Goal: Information Seeking & Learning: Find specific page/section

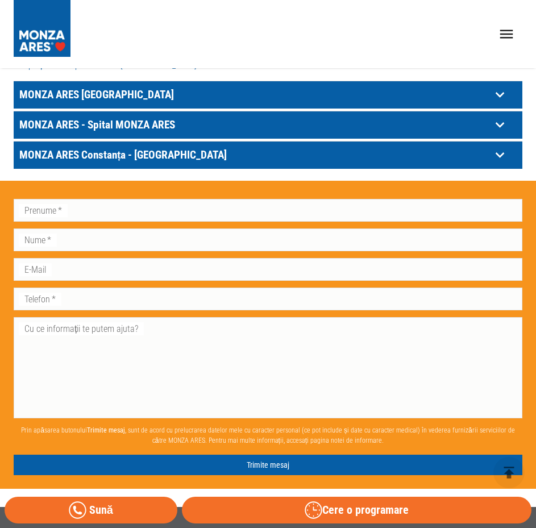
click at [126, 87] on p "MONZA ARES [GEOGRAPHIC_DATA]" at bounding box center [253, 95] width 475 height 18
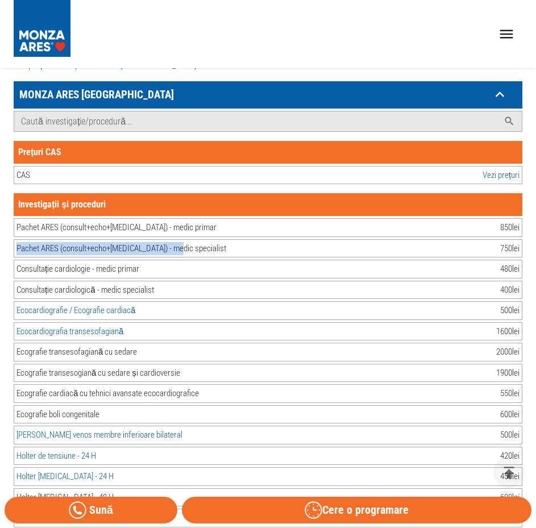
drag, startPoint x: 15, startPoint y: 250, endPoint x: 187, endPoint y: 247, distance: 171.8
click at [180, 243] on div "Pachet ARES (consult+echo+[MEDICAL_DATA]) - medic specialist 750 lei" at bounding box center [268, 248] width 509 height 19
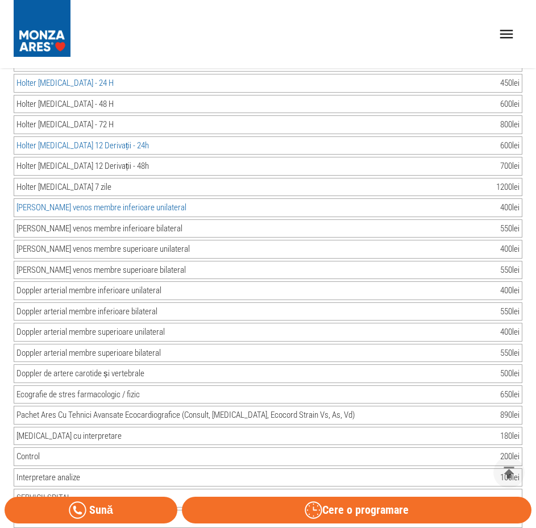
scroll to position [1081, 0]
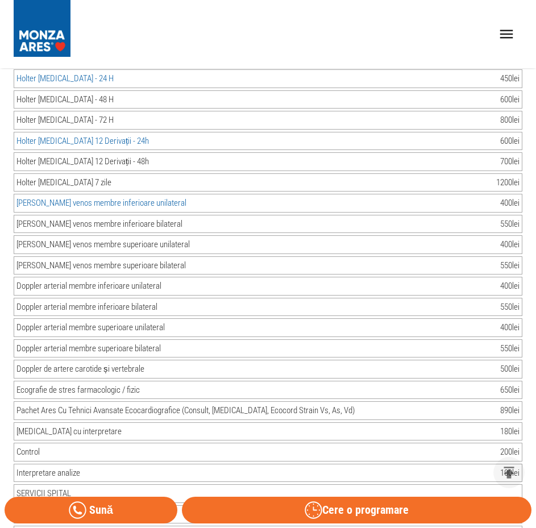
drag, startPoint x: 498, startPoint y: 368, endPoint x: 520, endPoint y: 368, distance: 21.6
click at [520, 368] on div "Doppler de artere carotide și vertebrale 500 lei" at bounding box center [268, 369] width 509 height 19
click at [520, 369] on div "Doppler de artere carotide și vertebrale 500 lei" at bounding box center [268, 369] width 509 height 19
drag, startPoint x: 498, startPoint y: 369, endPoint x: 520, endPoint y: 369, distance: 21.6
click at [520, 369] on div "Doppler de artere carotide și vertebrale 500 lei" at bounding box center [268, 369] width 509 height 19
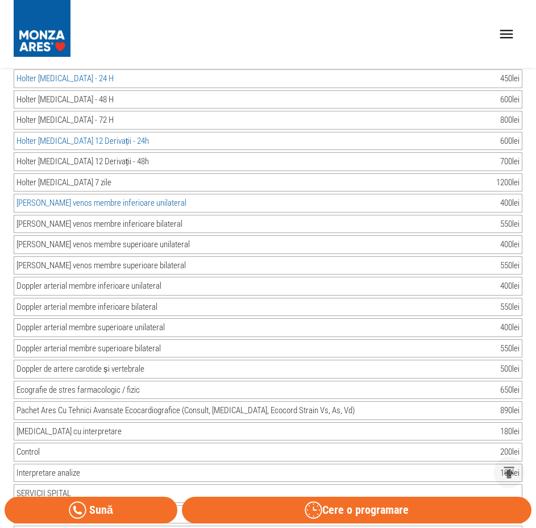
click at [518, 369] on div "500 lei" at bounding box center [509, 369] width 19 height 13
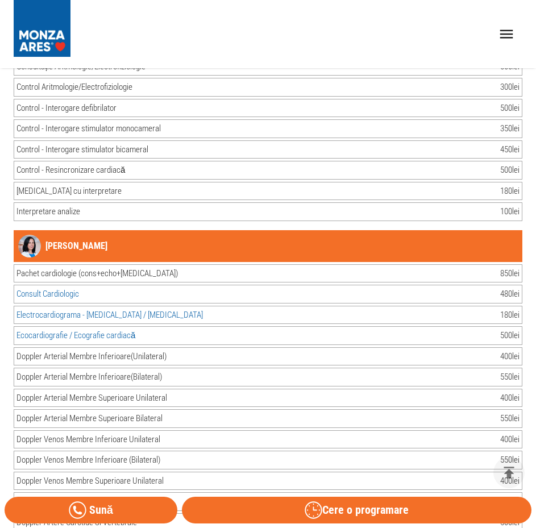
scroll to position [4209, 0]
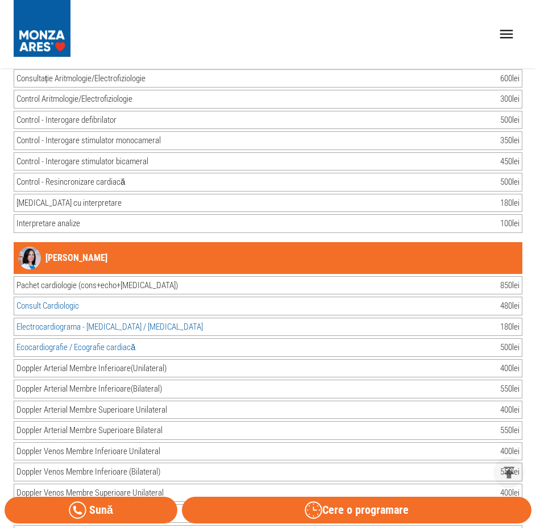
click at [51, 256] on link "[PERSON_NAME]" at bounding box center [62, 258] width 89 height 23
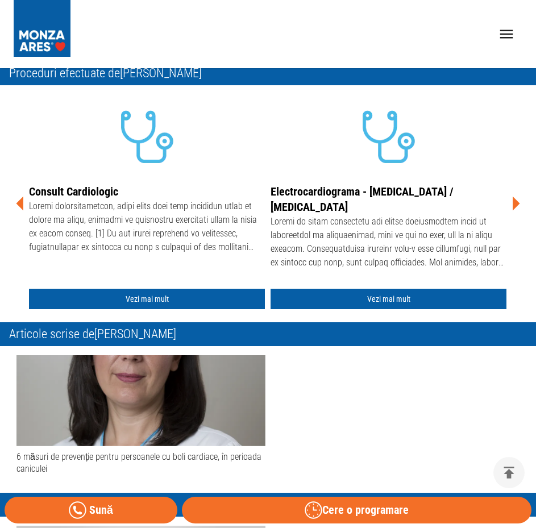
scroll to position [341, 0]
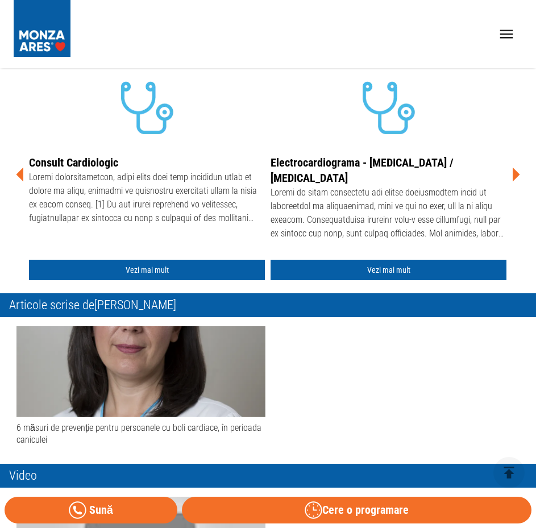
click at [523, 171] on div "Acasă › Medici › [PERSON_NAME] [PERSON_NAME] Medic Primar Cardiolog Cardiologie…" at bounding box center [268, 425] width 536 height 1363
click at [516, 158] on icon at bounding box center [516, 175] width 34 height 34
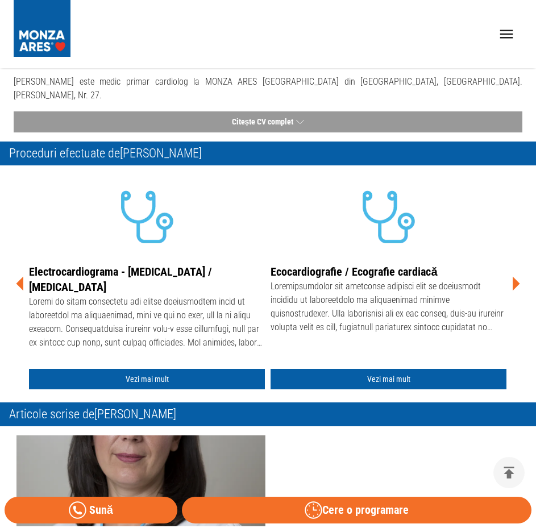
scroll to position [227, 0]
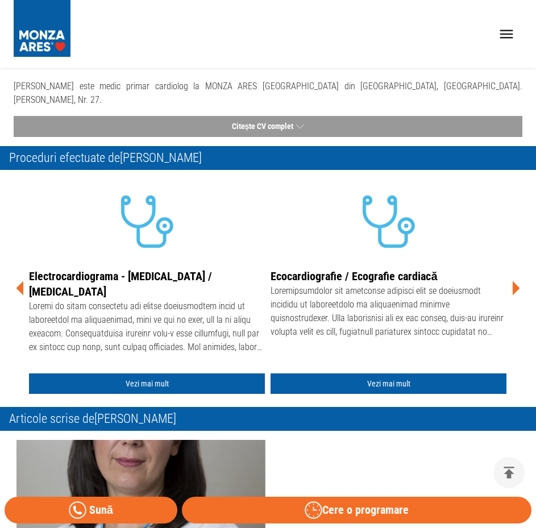
click at [513, 282] on icon at bounding box center [516, 289] width 7 height 14
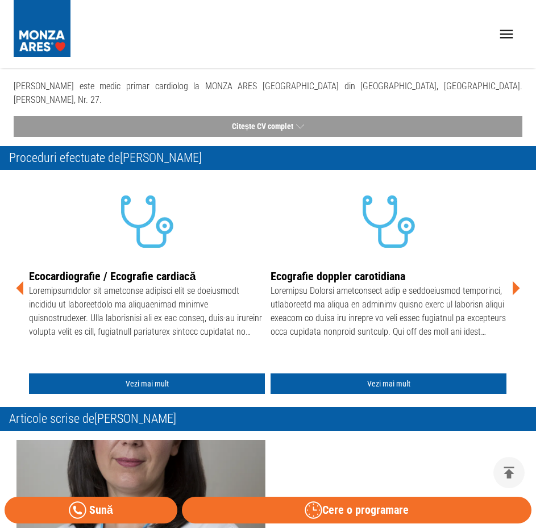
click at [513, 282] on icon at bounding box center [516, 289] width 7 height 14
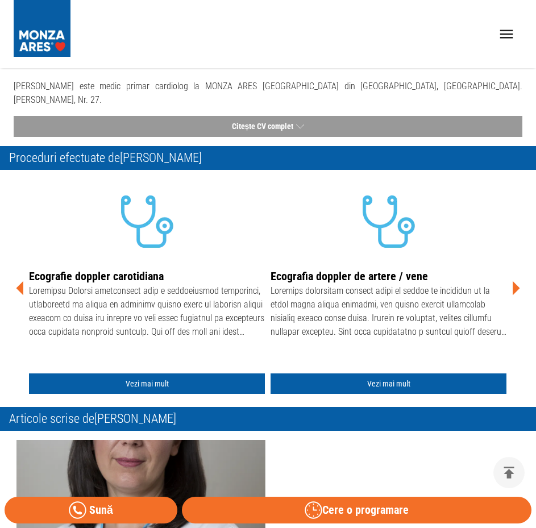
click at [513, 282] on icon at bounding box center [516, 289] width 7 height 14
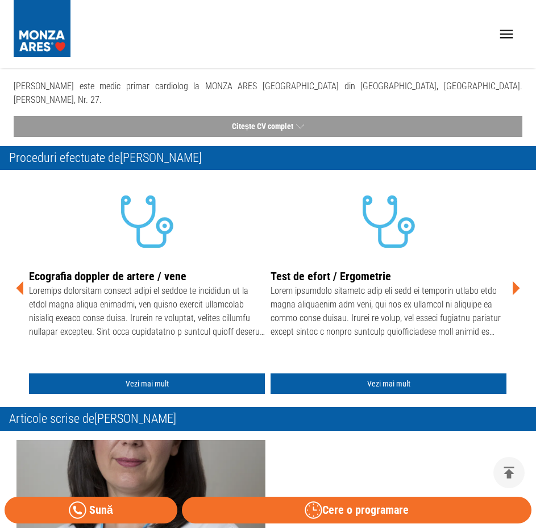
click at [513, 282] on icon at bounding box center [516, 289] width 7 height 14
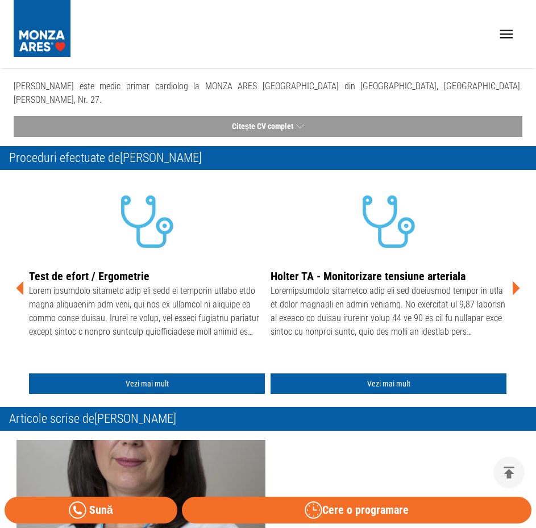
click at [513, 282] on icon at bounding box center [516, 289] width 7 height 14
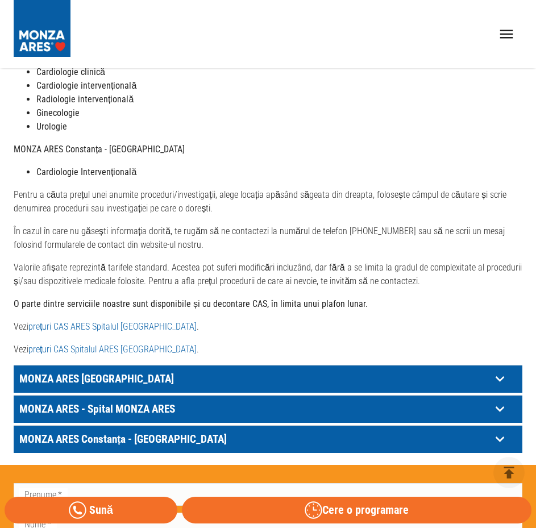
click at [128, 380] on p "MONZA ARES [GEOGRAPHIC_DATA]" at bounding box center [253, 379] width 475 height 18
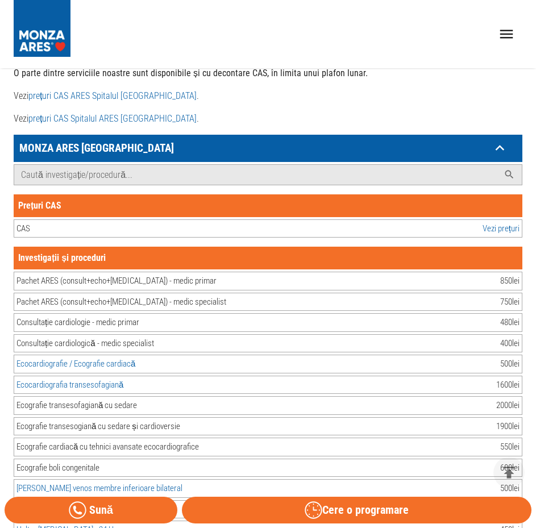
scroll to position [626, 0]
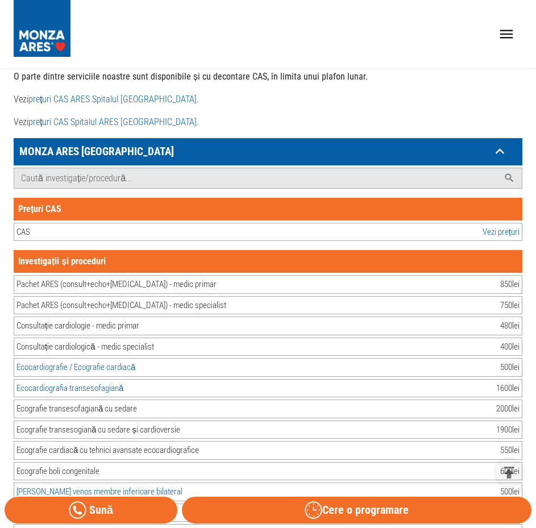
click at [510, 230] on link "Vezi prețuri" at bounding box center [501, 232] width 37 height 13
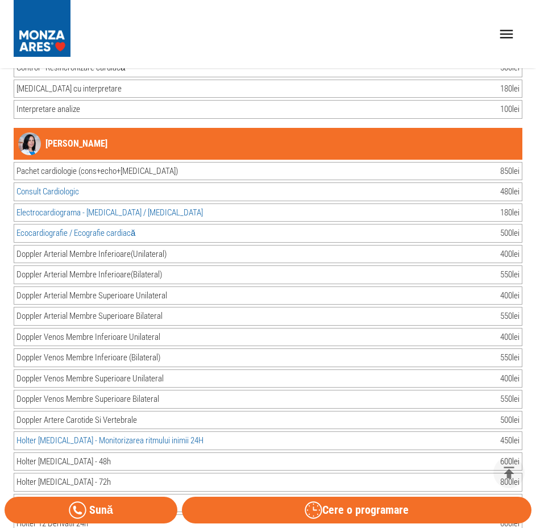
scroll to position [4322, 0]
